Goal: Information Seeking & Learning: Learn about a topic

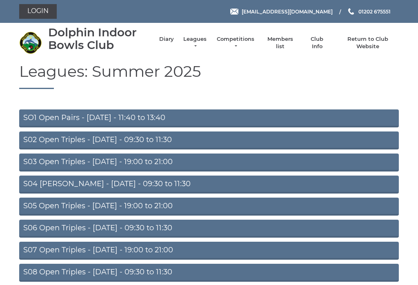
click at [202, 42] on link "Leagues" at bounding box center [195, 43] width 26 height 15
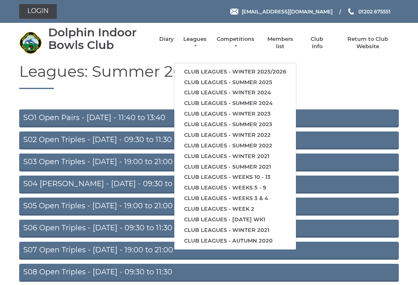
click at [264, 70] on link "Club leagues - Winter 2025/2026" at bounding box center [235, 72] width 122 height 11
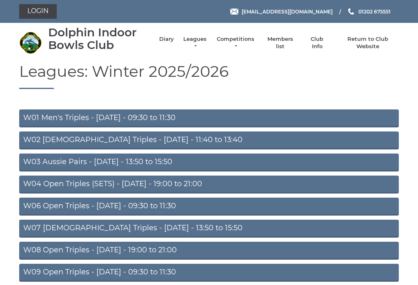
click at [149, 165] on link "W03 Aussie Pairs - Monday - 13:50 to 15:50" at bounding box center [209, 163] width 380 height 18
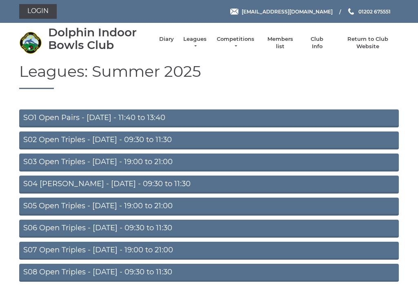
click at [201, 40] on li "Leagues Club leagues - Winter 2025/2026 Club leagues - Summer 2025 Club leagues…" at bounding box center [191, 42] width 34 height 23
click at [201, 46] on link "Leagues" at bounding box center [195, 43] width 26 height 15
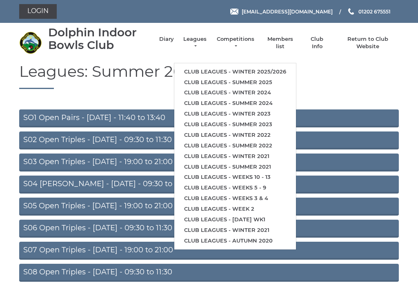
click at [272, 68] on link "Club leagues - Winter 2025/2026" at bounding box center [235, 72] width 122 height 11
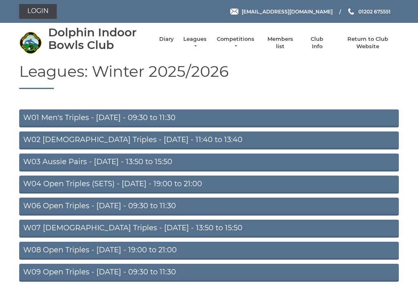
click at [160, 164] on link "W03 Aussie Pairs - [DATE] - 13:50 to 15:50" at bounding box center [209, 163] width 380 height 18
